Goal: Information Seeking & Learning: Understand process/instructions

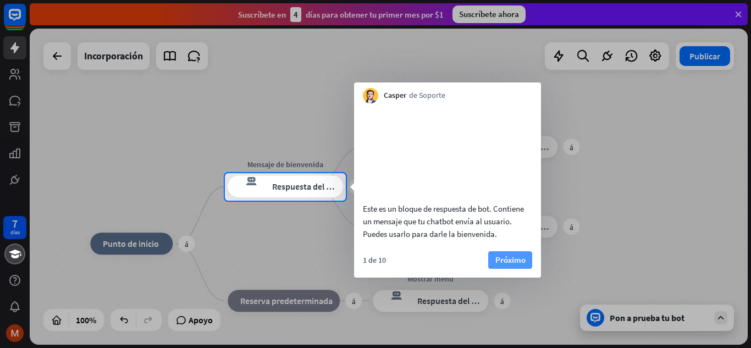
click at [511, 265] on font "Próximo" at bounding box center [510, 260] width 30 height 10
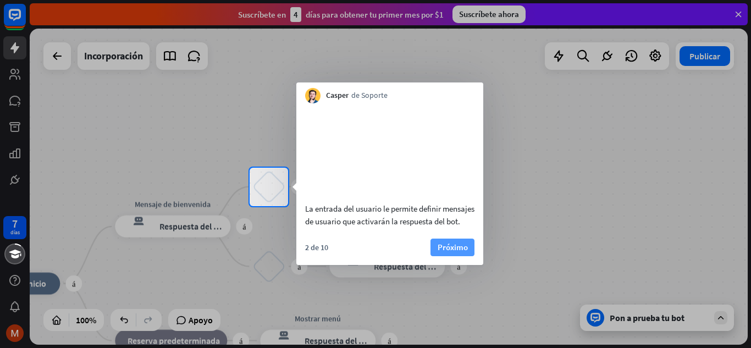
click at [461, 252] on font "Próximo" at bounding box center [453, 247] width 30 height 10
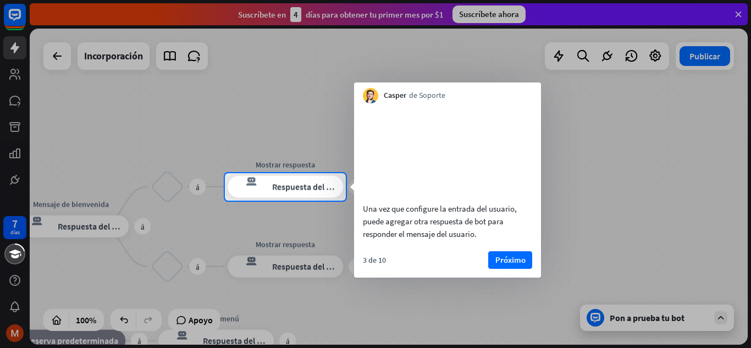
click at [19, 9] on div at bounding box center [375, 86] width 751 height 173
click at [506, 268] on font "Próximo" at bounding box center [510, 259] width 30 height 15
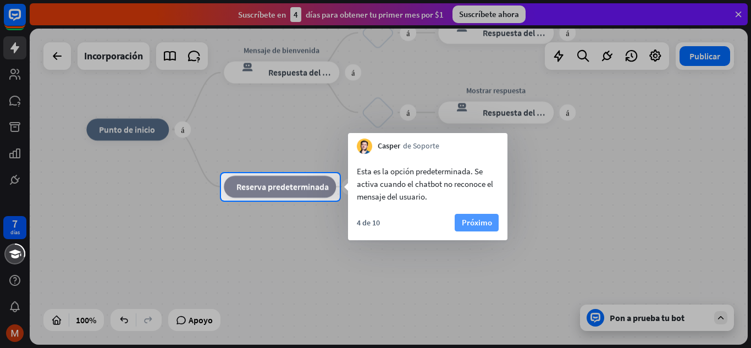
click at [488, 223] on font "Próximo" at bounding box center [477, 222] width 30 height 10
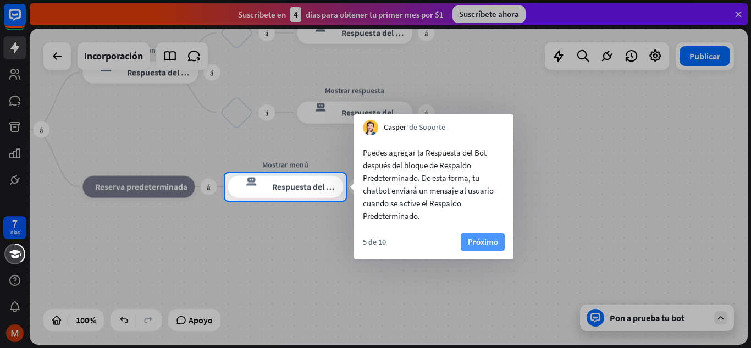
click at [489, 241] on font "Próximo" at bounding box center [483, 241] width 30 height 10
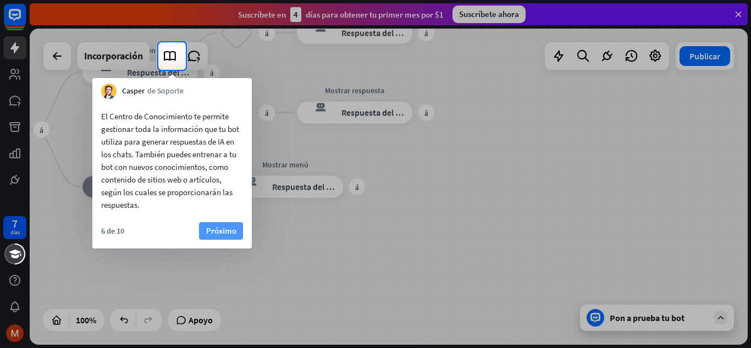
click at [223, 233] on font "Próximo" at bounding box center [221, 230] width 30 height 10
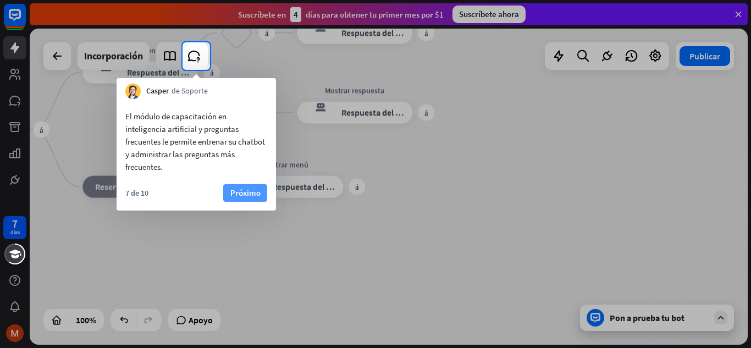
click at [253, 195] on font "Próximo" at bounding box center [245, 193] width 30 height 10
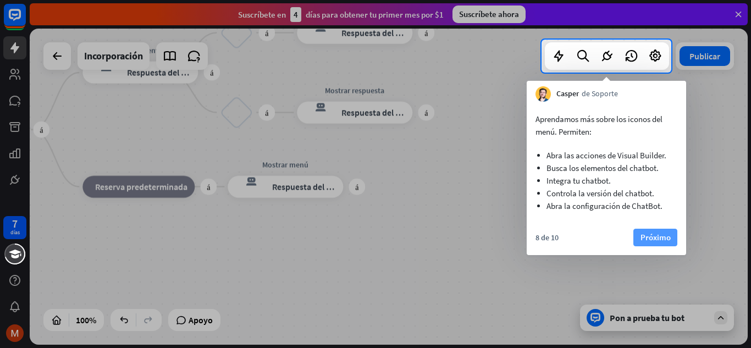
click at [648, 235] on font "Próximo" at bounding box center [656, 237] width 30 height 10
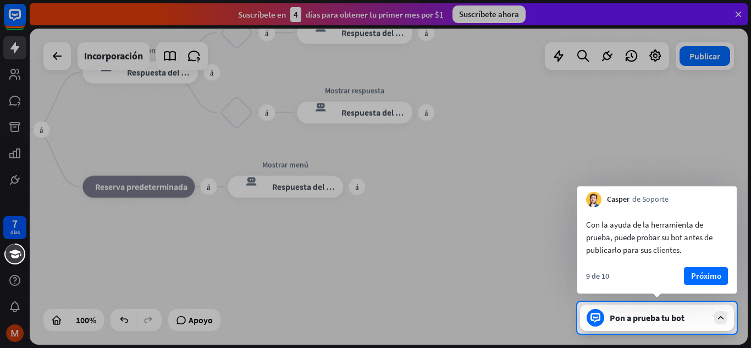
click at [708, 267] on div "Con la ayuda de la herramienta de prueba, puede probar su bot antes de publicar…" at bounding box center [656, 250] width 159 height 86
click at [708, 277] on font "Próximo" at bounding box center [706, 276] width 30 height 10
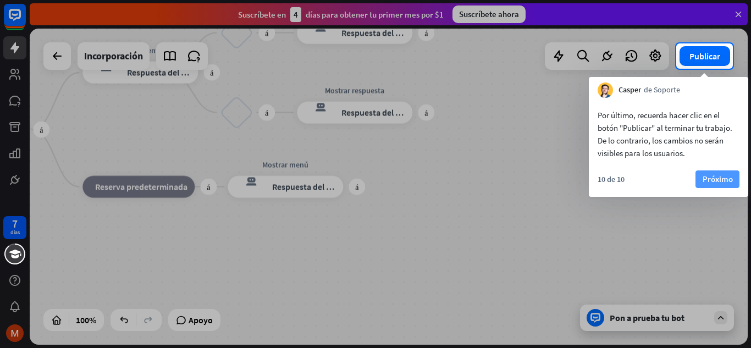
click at [726, 172] on font "Próximo" at bounding box center [718, 179] width 30 height 15
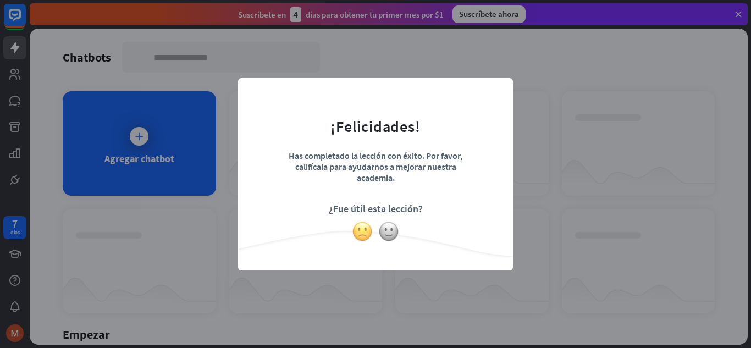
click at [366, 238] on img at bounding box center [362, 231] width 21 height 21
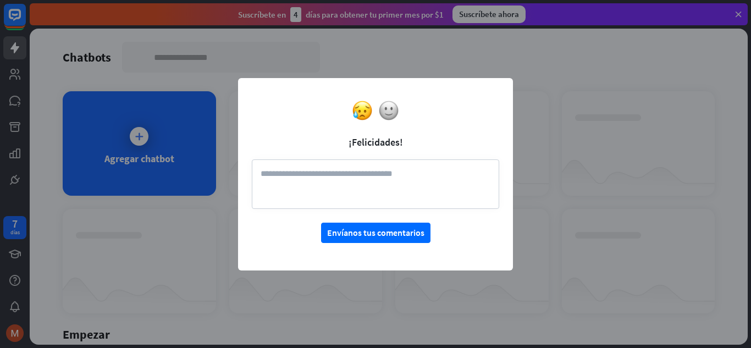
click at [424, 83] on div "cerca ¡Felicidades! Envíanos tus comentarios" at bounding box center [375, 174] width 275 height 192
click at [596, 89] on div "cerca ¡Felicidades! Envíanos tus comentarios" at bounding box center [375, 174] width 751 height 348
click at [329, 187] on textarea at bounding box center [375, 183] width 247 height 49
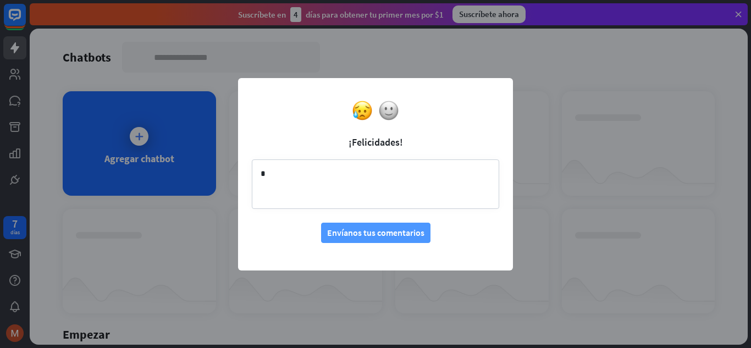
click at [391, 233] on font "Envíanos tus comentarios" at bounding box center [375, 232] width 97 height 11
click at [360, 177] on textarea "*" at bounding box center [375, 183] width 247 height 49
click at [137, 146] on div "cerca ¡Felicidades! * Envíanos tus comentarios" at bounding box center [375, 174] width 751 height 348
click at [479, 76] on div "cerca ¡Felicidades! * Envíanos tus comentarios" at bounding box center [375, 174] width 751 height 348
click at [745, 11] on div "cerca ¡Felicidades! * Envíanos tus comentarios" at bounding box center [375, 174] width 751 height 348
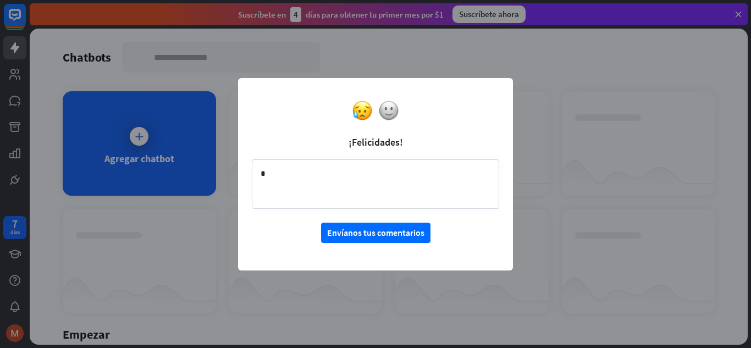
click at [365, 163] on textarea "*" at bounding box center [375, 183] width 247 height 49
type textarea "*"
click at [390, 116] on img at bounding box center [388, 110] width 21 height 21
